Goal: Information Seeking & Learning: Check status

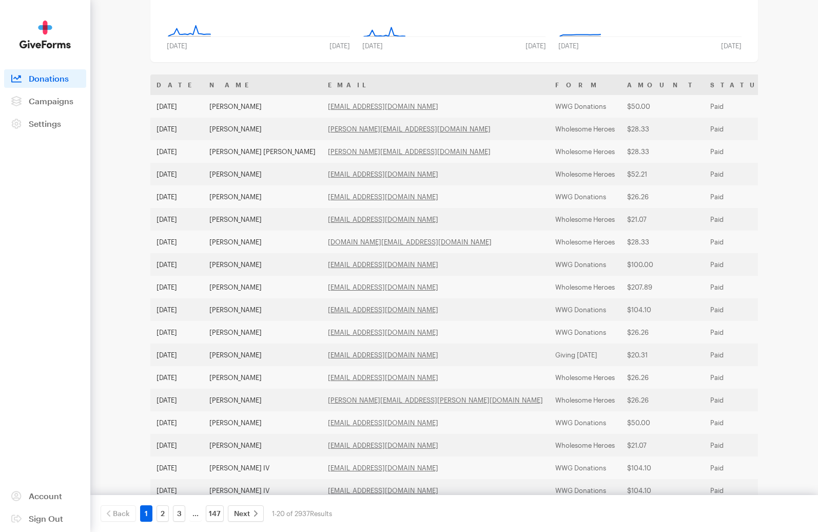
scroll to position [214, 0]
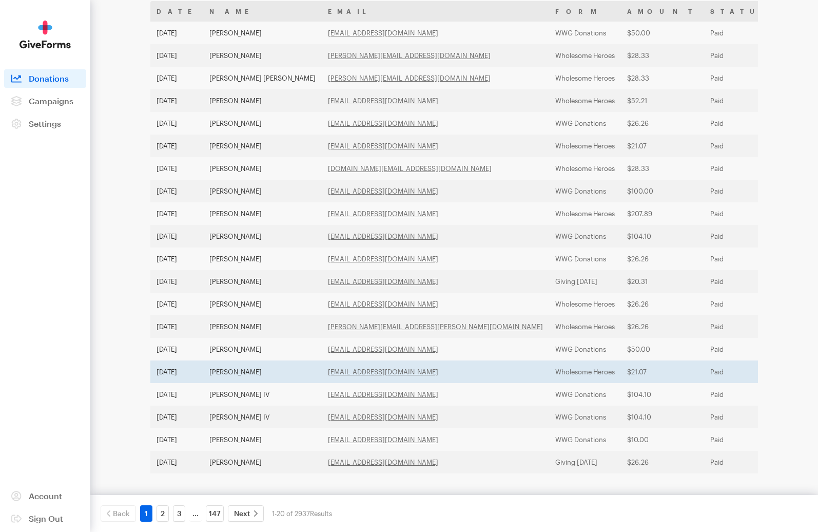
click at [704, 378] on td "Paid" at bounding box center [741, 371] width 75 height 23
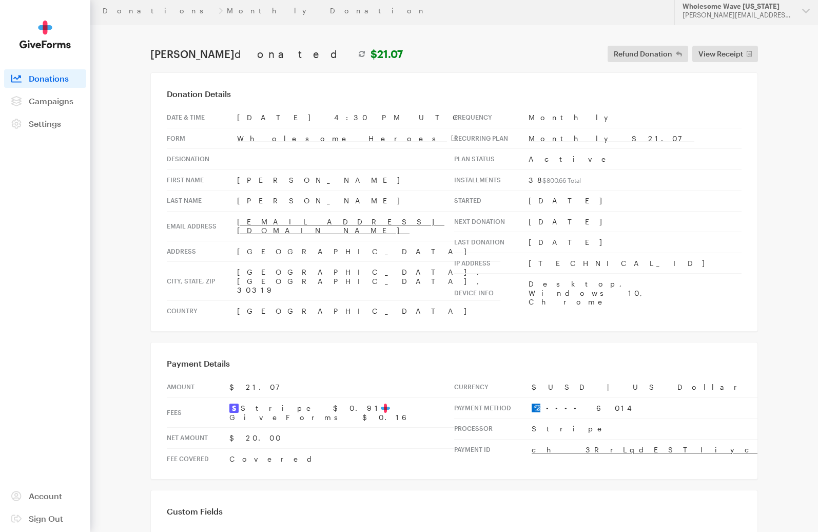
scroll to position [5, 0]
click at [52, 134] on aside "Activity Donations Donors Campaigns Active Archived Settings Organization Payme…" at bounding box center [45, 266] width 90 height 532
click at [51, 130] on link "Settings" at bounding box center [45, 124] width 82 height 18
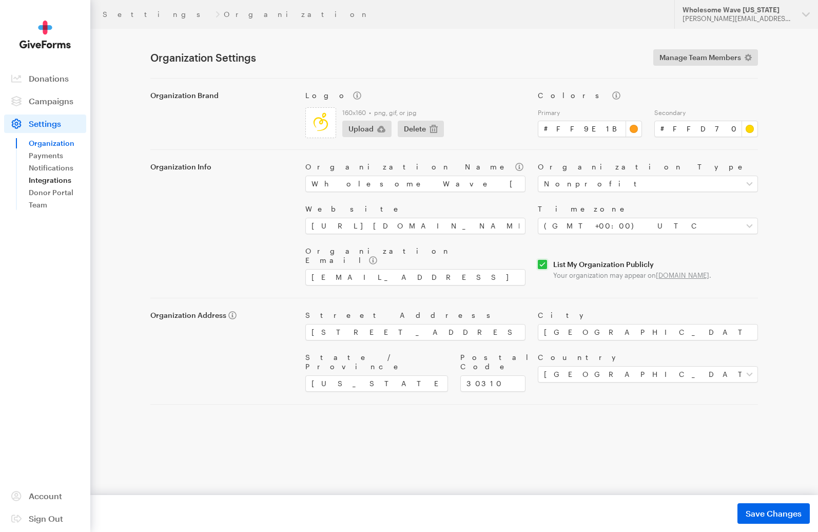
click at [53, 181] on link "Integrations" at bounding box center [58, 180] width 58 height 12
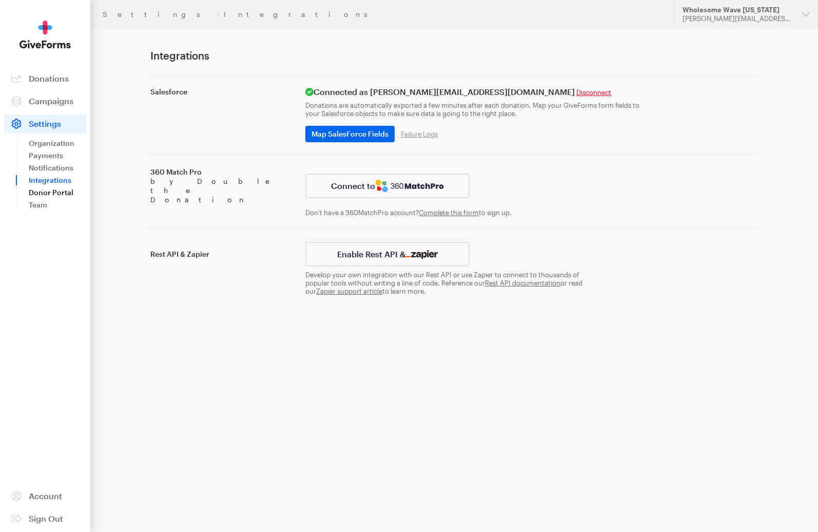
click at [52, 189] on link "Donor Portal" at bounding box center [58, 192] width 58 height 12
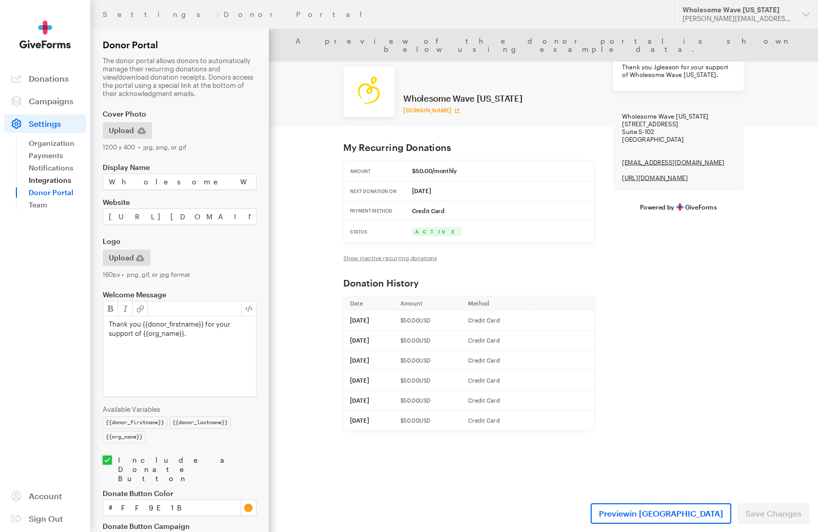
click at [53, 179] on link "Integrations" at bounding box center [58, 180] width 58 height 12
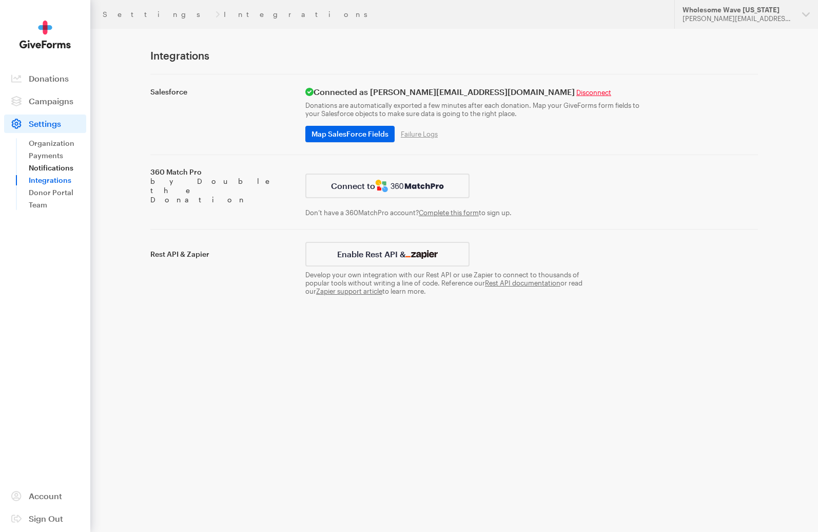
click at [53, 164] on link "Notifications" at bounding box center [58, 168] width 58 height 12
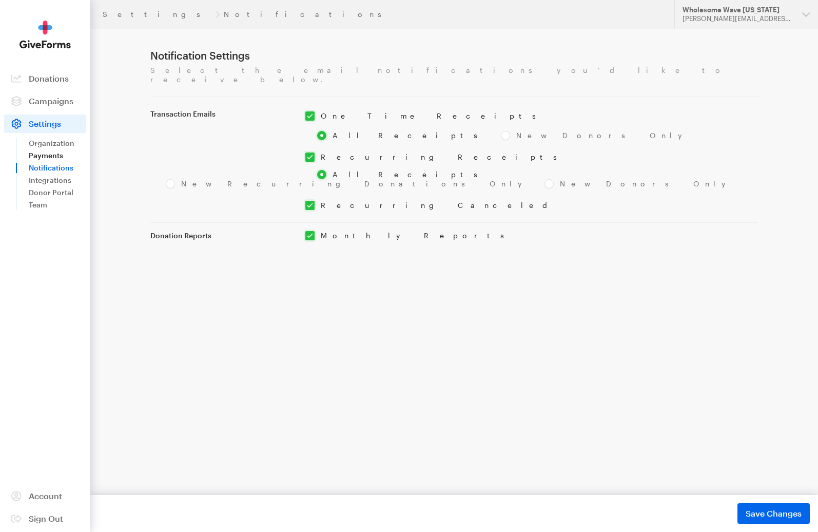
click at [52, 152] on link "Payments" at bounding box center [58, 155] width 58 height 12
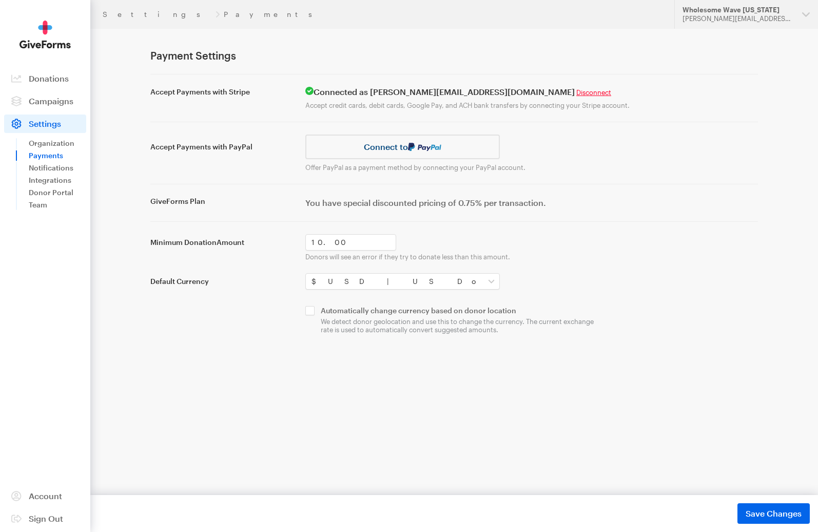
click at [54, 142] on link "Organization" at bounding box center [58, 143] width 58 height 12
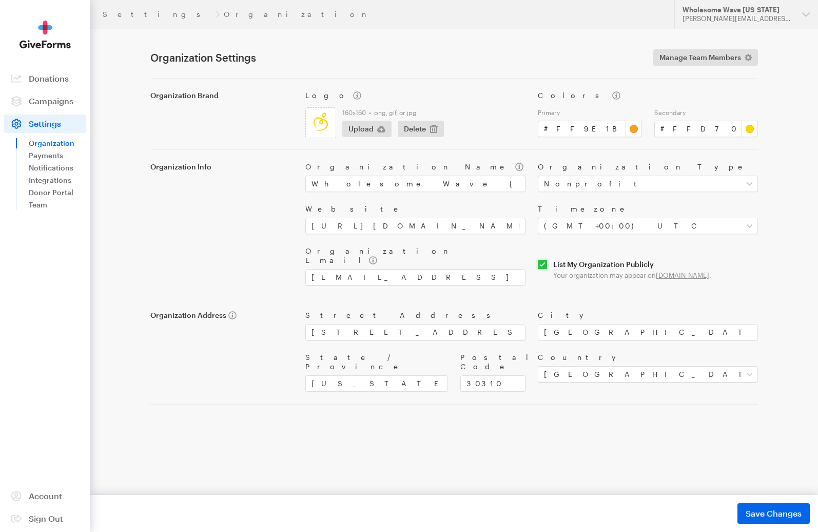
click at [47, 65] on aside "Activity Donations Donors Campaigns Active Archived Settings Organization Payme…" at bounding box center [45, 266] width 90 height 532
click at [47, 77] on span "Donations" at bounding box center [49, 78] width 40 height 10
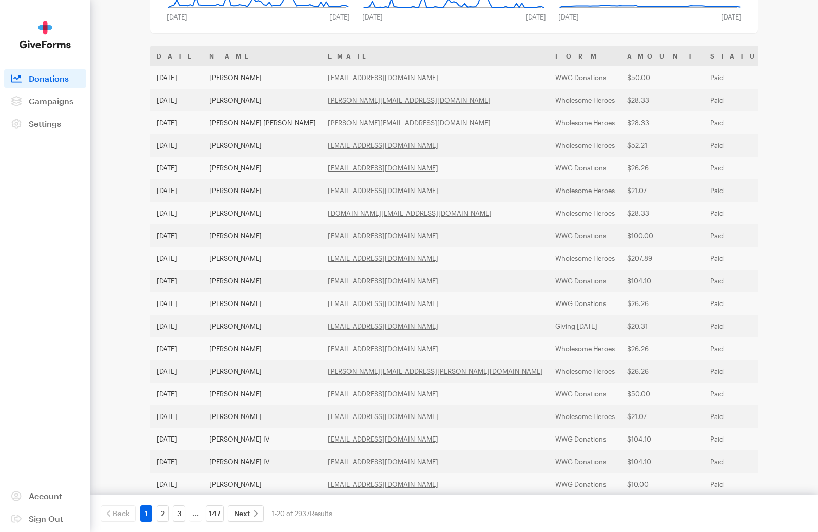
scroll to position [214, 0]
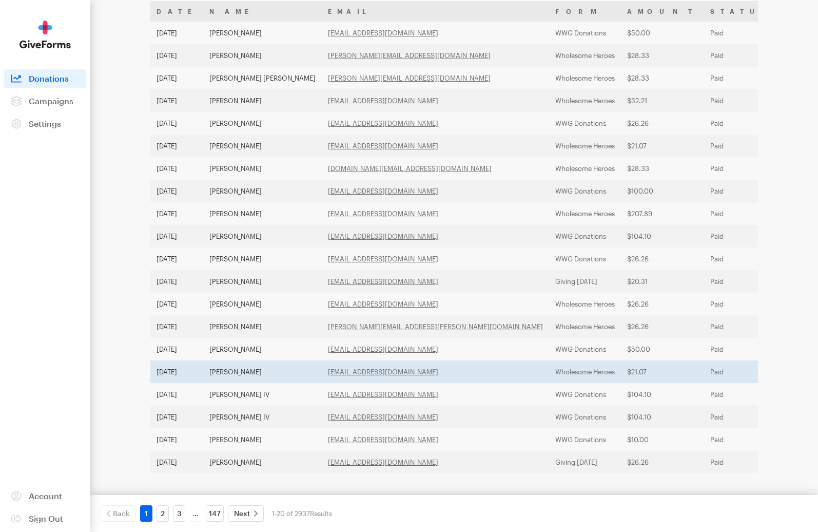
click at [549, 374] on td "Wholesome Heroes" at bounding box center [585, 371] width 72 height 23
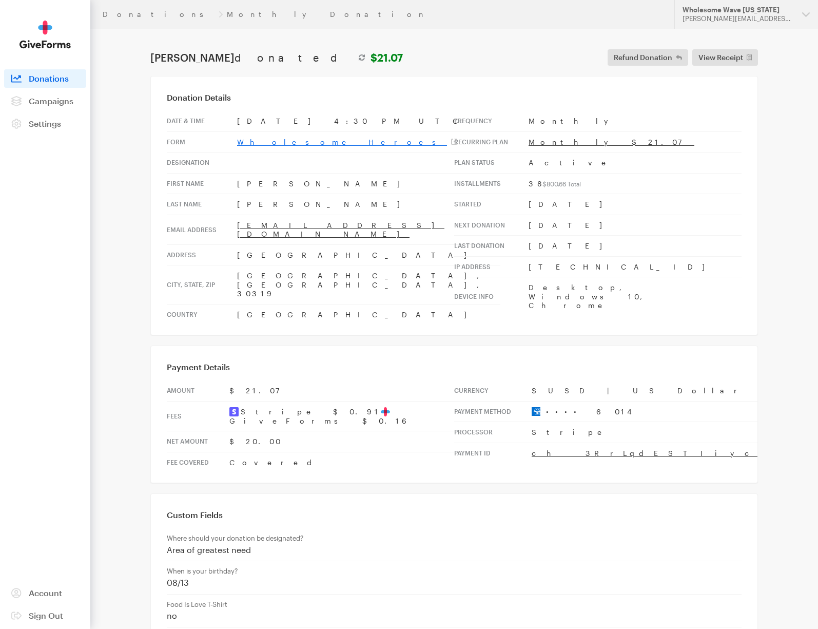
click at [279, 139] on link "Wholesome Heroes" at bounding box center [347, 142] width 220 height 9
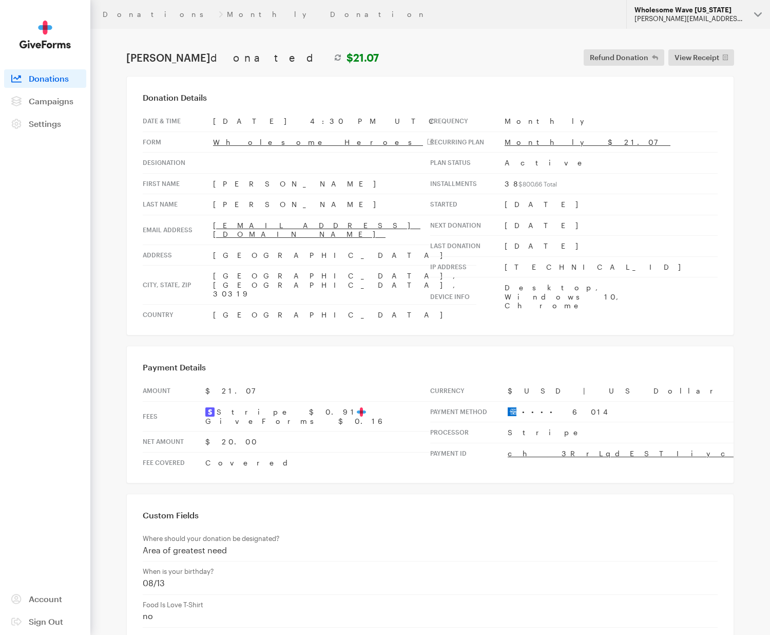
click at [708, 27] on button "Wholesome Wave Georgia sara@wholesomewavegeorgia.org" at bounding box center [698, 14] width 144 height 29
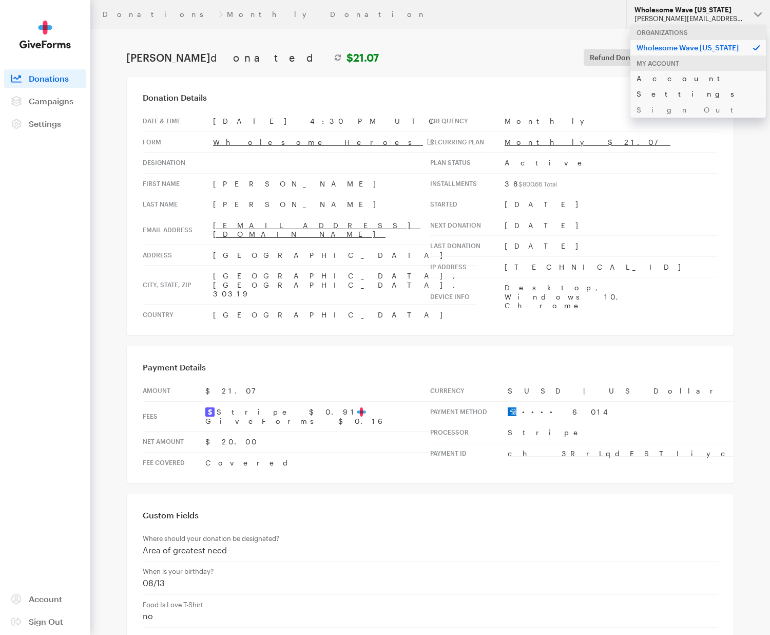
click at [661, 81] on link "Account Settings" at bounding box center [699, 85] width 136 height 31
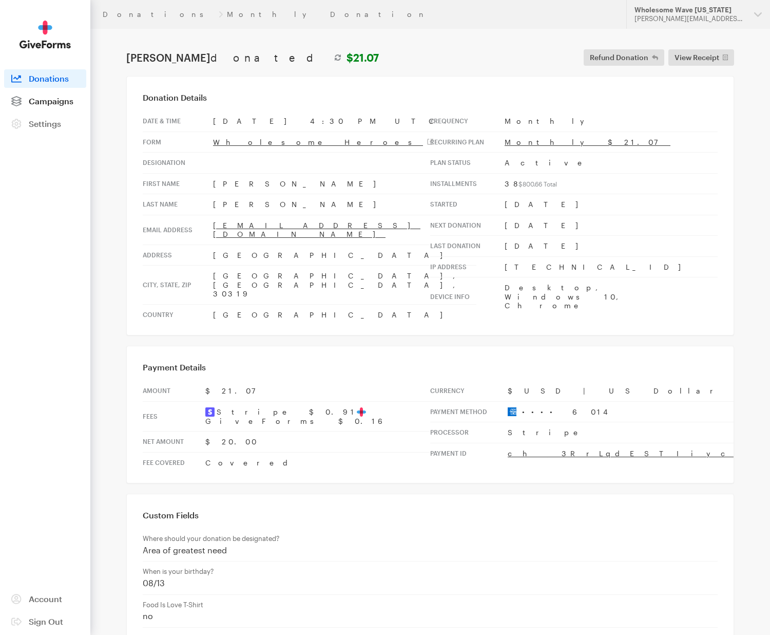
click at [59, 102] on span "Campaigns" at bounding box center [51, 101] width 45 height 10
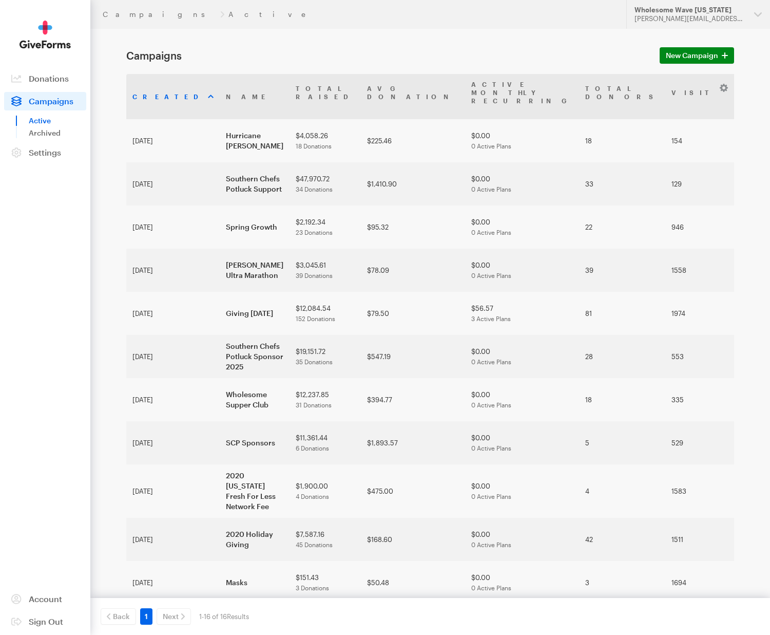
scroll to position [52, 0]
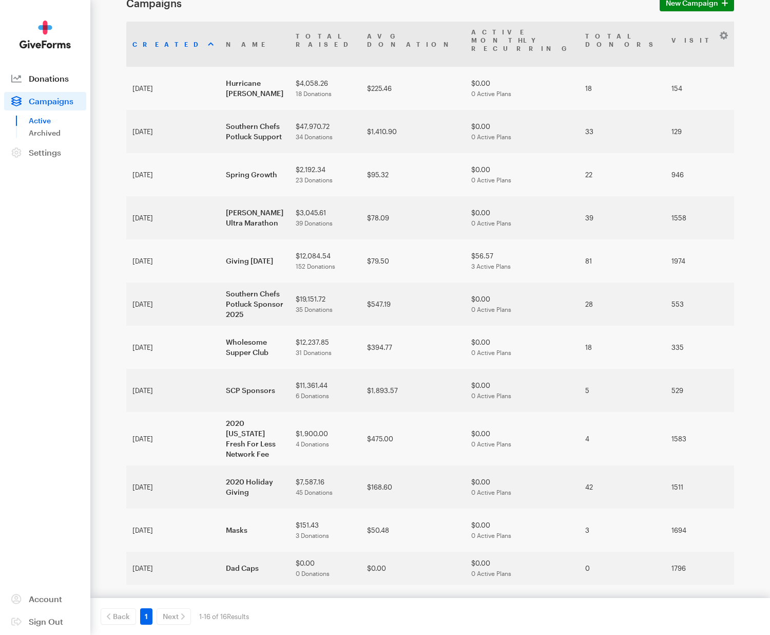
click at [41, 78] on span "Donations" at bounding box center [49, 78] width 40 height 10
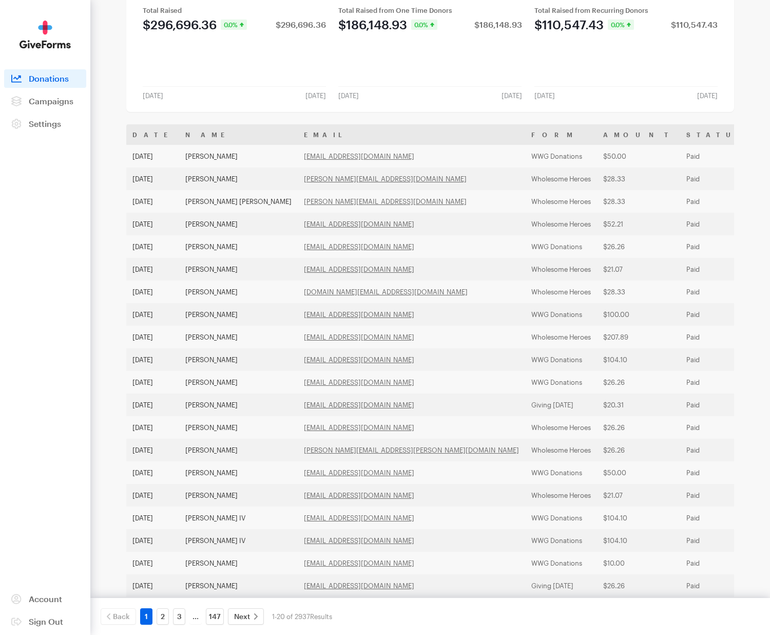
scroll to position [111, 0]
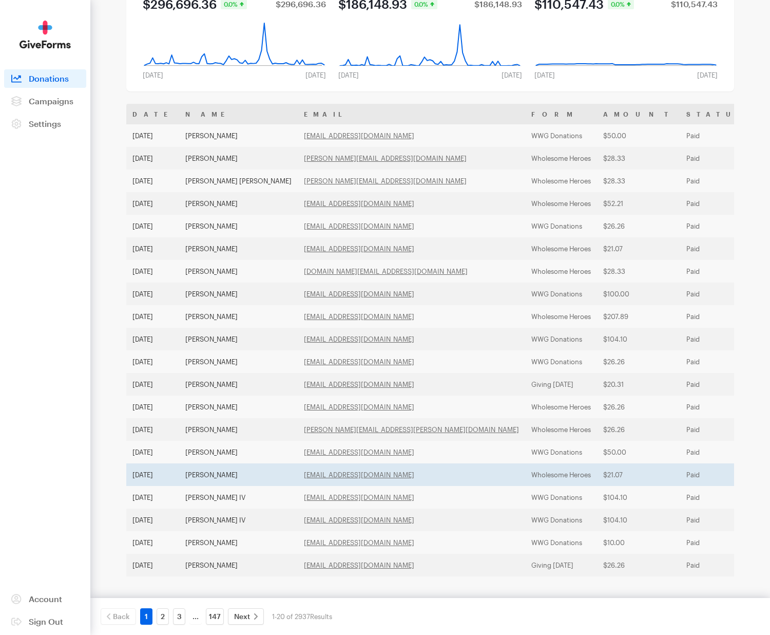
click at [680, 474] on td "Paid" at bounding box center [717, 474] width 75 height 23
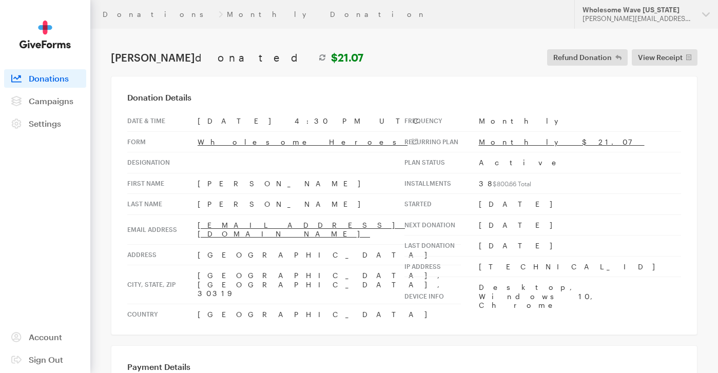
click at [38, 81] on span "Donations" at bounding box center [49, 78] width 40 height 10
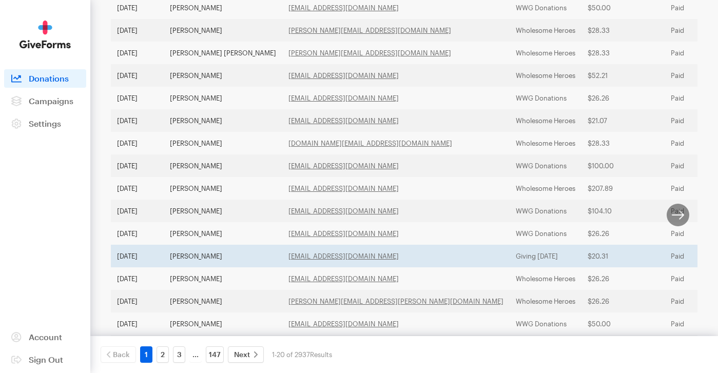
scroll to position [35, 0]
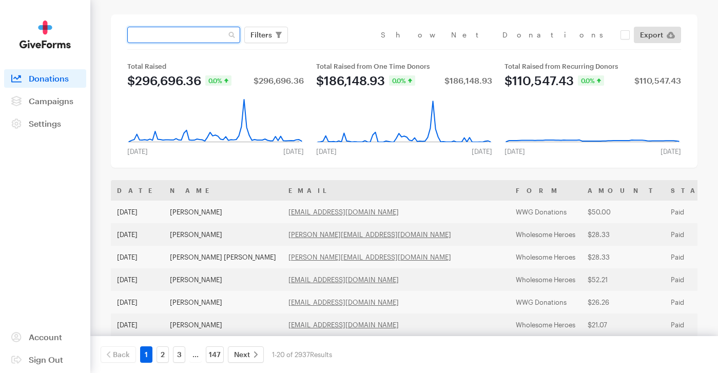
click at [207, 35] on input "text" at bounding box center [183, 35] width 113 height 16
click at [339, 48] on button "Apply" at bounding box center [355, 56] width 33 height 16
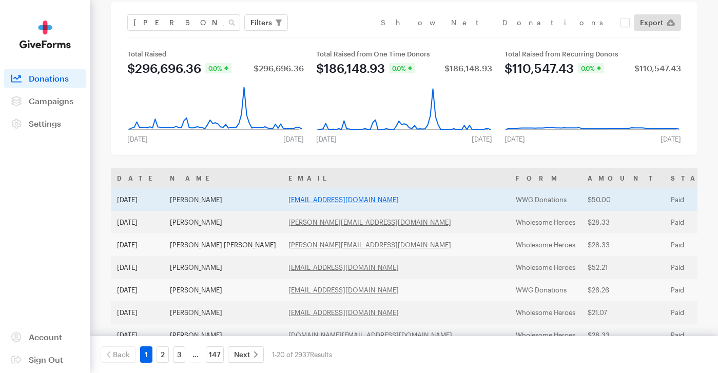
scroll to position [48, 0]
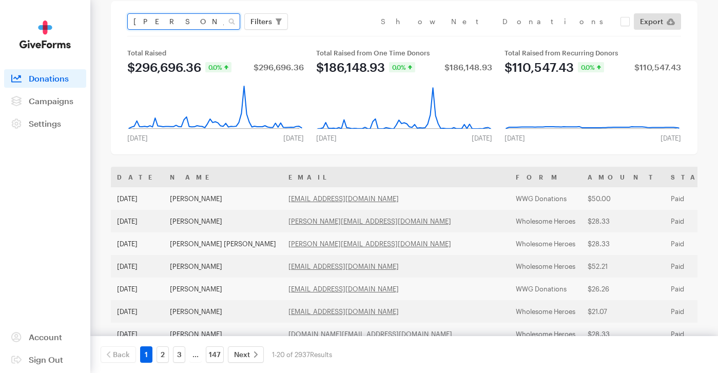
click at [164, 27] on input "brenda" at bounding box center [183, 21] width 113 height 16
paste input ".sellers2008@gmail.com"
type input "[PERSON_NAME][EMAIL_ADDRESS][DOMAIN_NAME]"
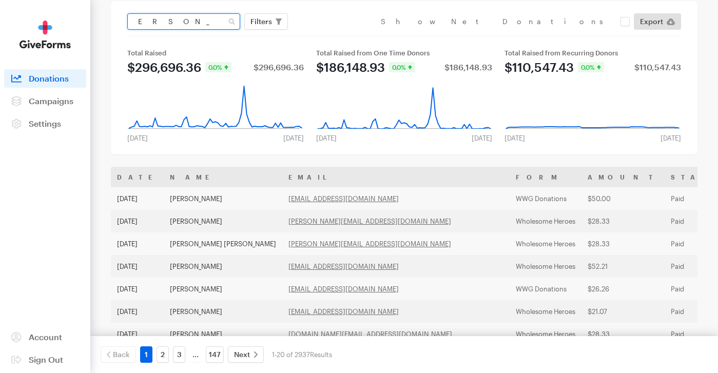
click at [339, 35] on button "Apply" at bounding box center [355, 43] width 33 height 16
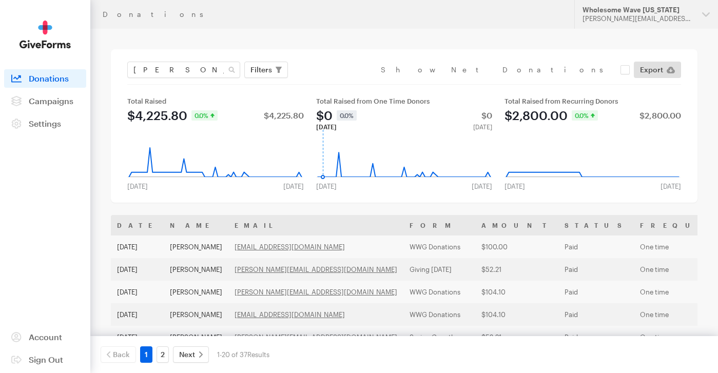
scroll to position [52, 0]
